Goal: Information Seeking & Learning: Learn about a topic

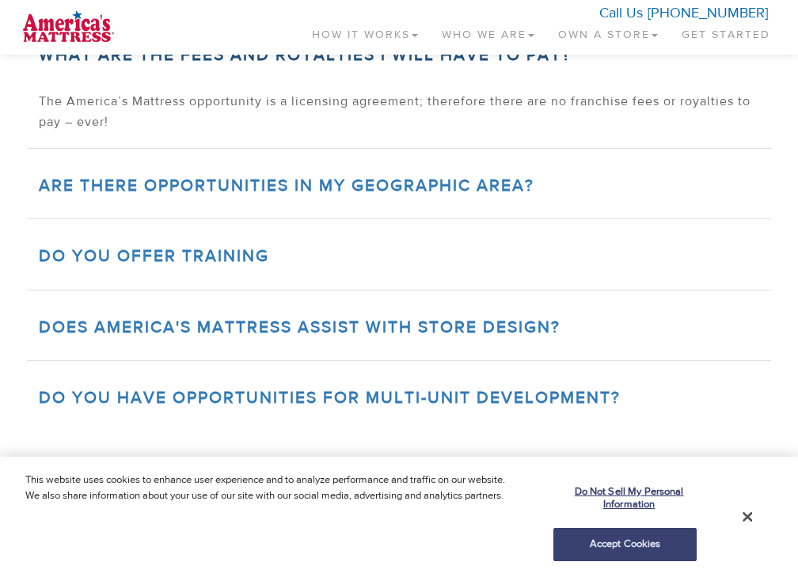
scroll to position [2168, 0]
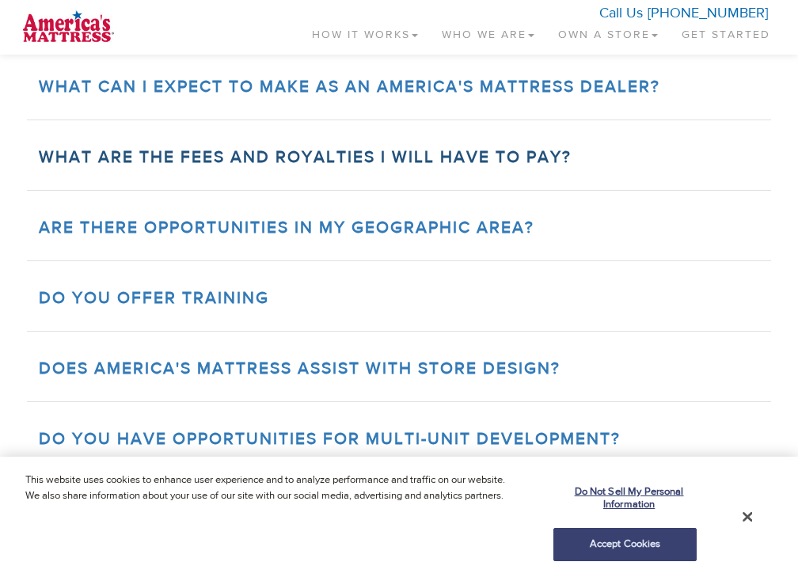
click at [360, 168] on link "What are the fees and royalties I will have to pay?" at bounding box center [305, 157] width 533 height 21
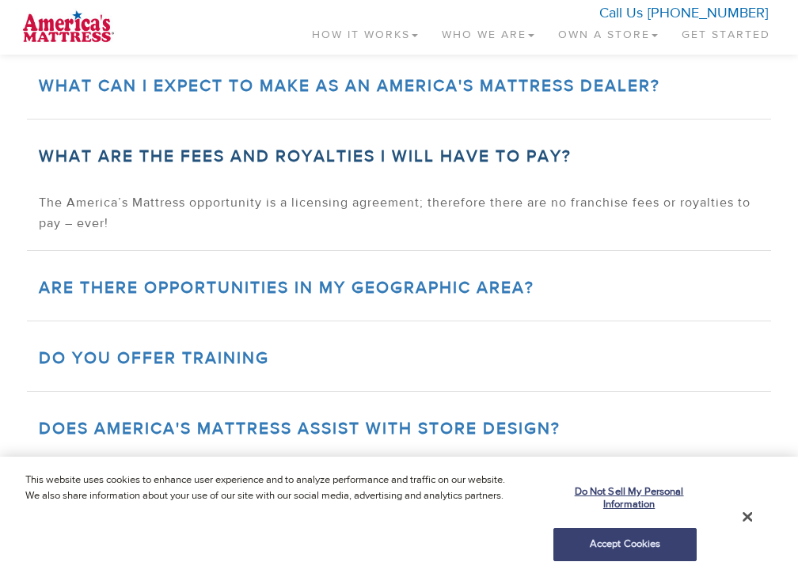
scroll to position [2067, 0]
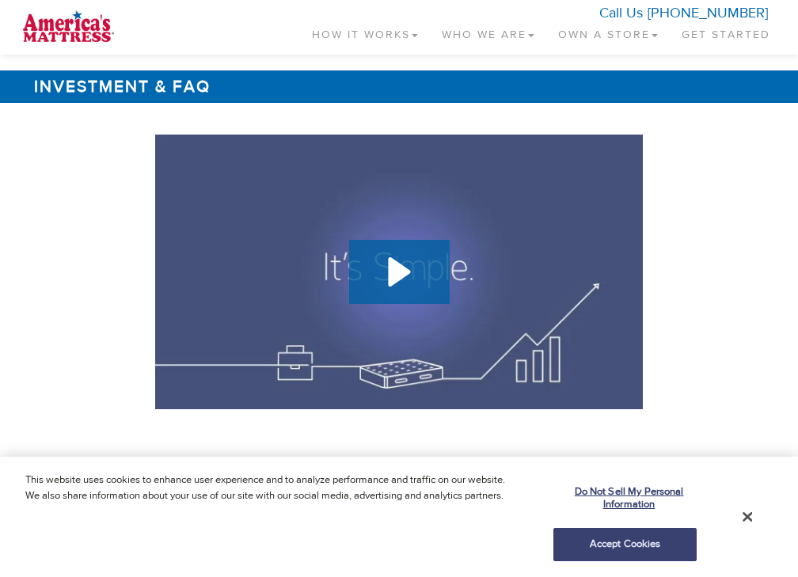
scroll to position [2067, 0]
